Goal: Navigation & Orientation: Find specific page/section

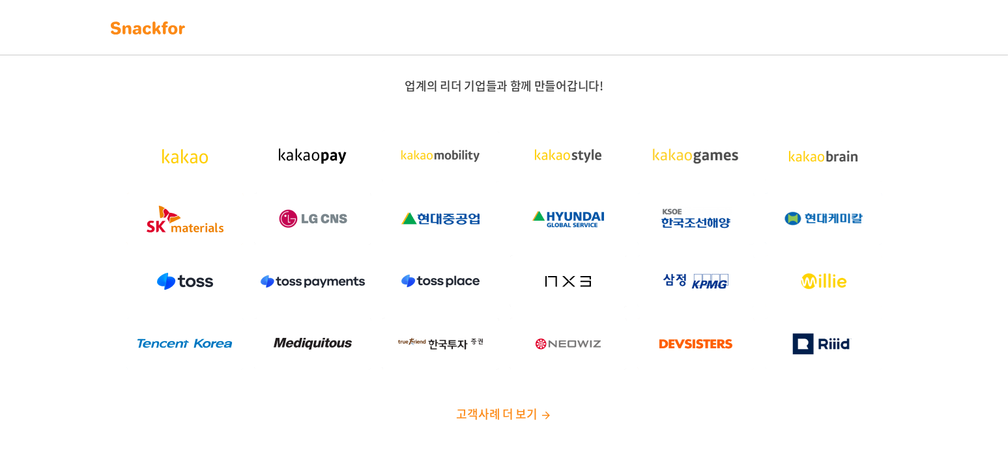
click at [147, 34] on img at bounding box center [148, 28] width 82 height 21
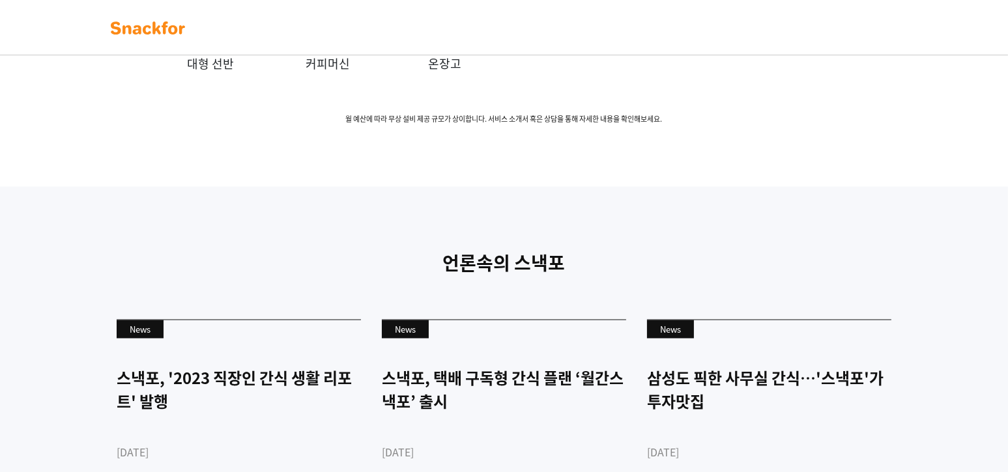
scroll to position [3128, 0]
click at [331, 55] on img at bounding box center [328, 16] width 78 height 78
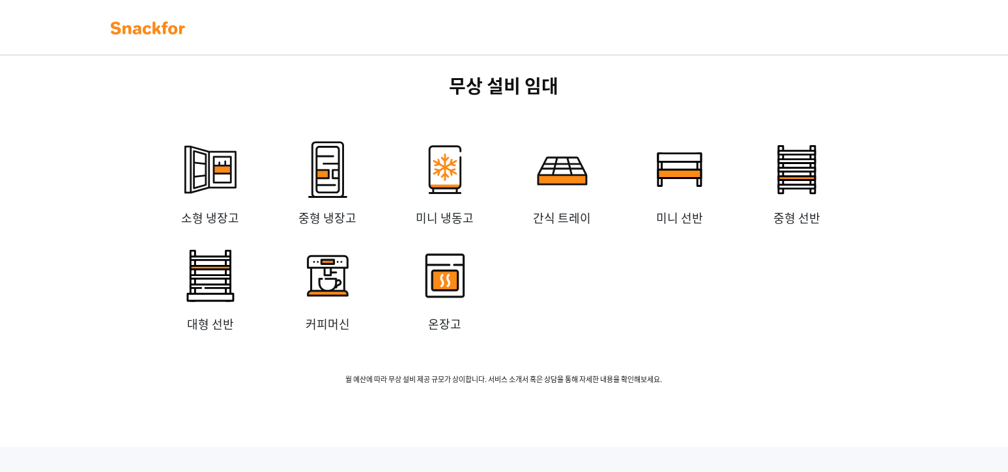
scroll to position [2346, 0]
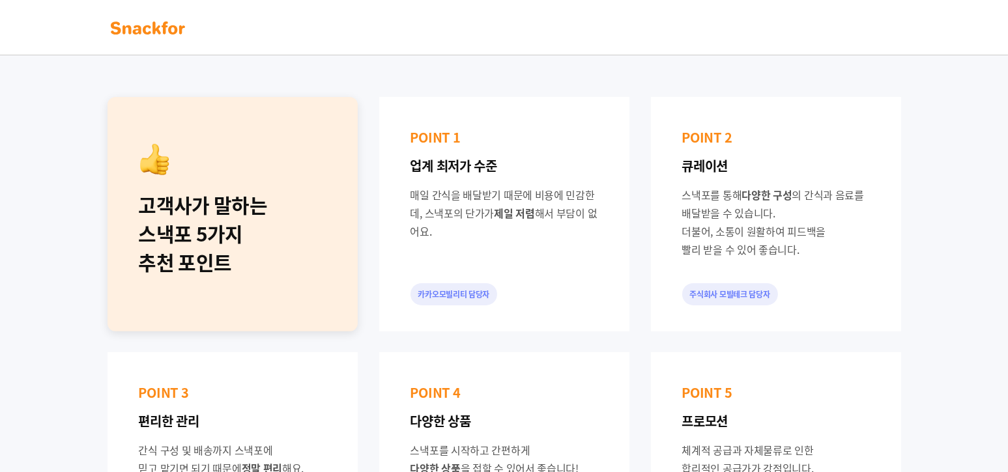
scroll to position [0, 0]
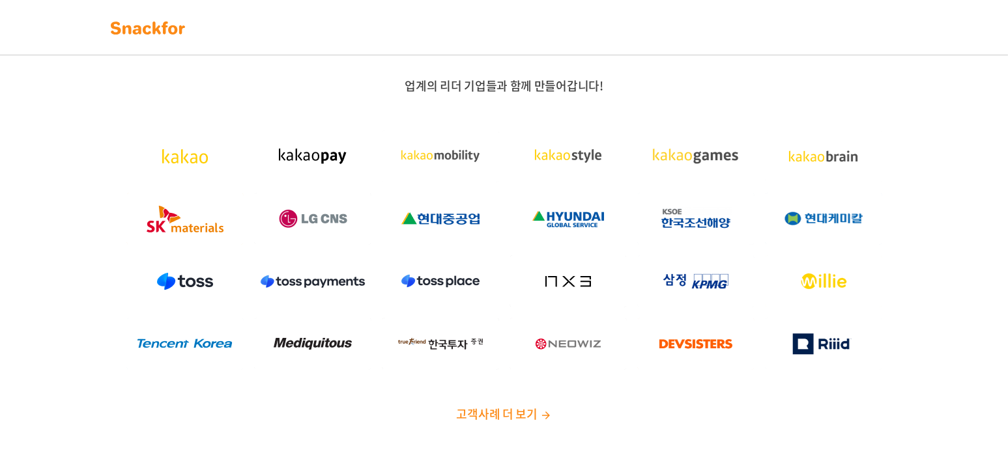
click at [521, 409] on span "고객사례 더 보기" at bounding box center [496, 414] width 81 height 18
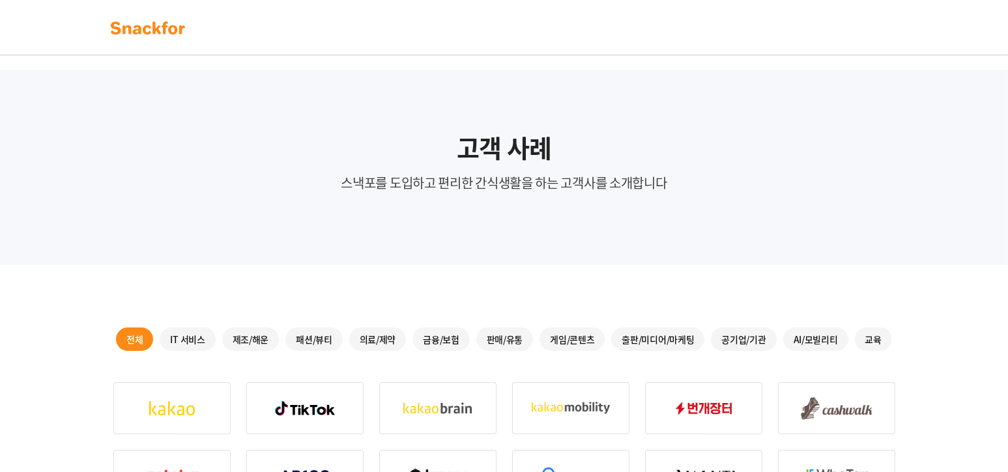
click at [141, 28] on img at bounding box center [148, 28] width 82 height 21
